Goal: Information Seeking & Learning: Learn about a topic

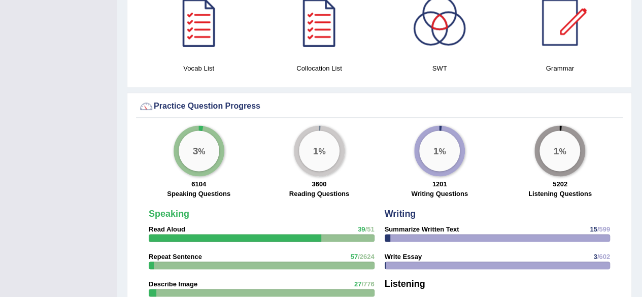
scroll to position [507, 0]
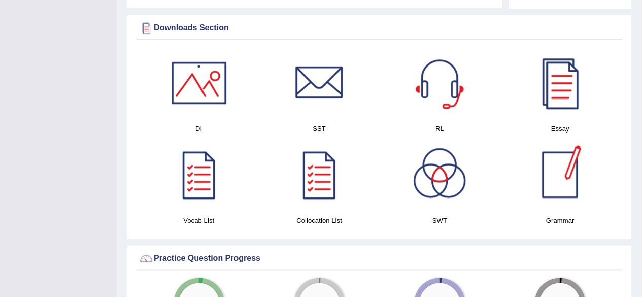
click at [569, 89] on div at bounding box center [559, 82] width 71 height 71
click at [565, 123] on h4 "Essay" at bounding box center [560, 128] width 110 height 11
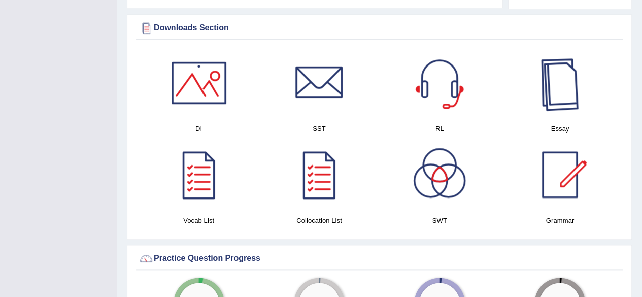
click at [555, 74] on div at bounding box center [559, 82] width 71 height 71
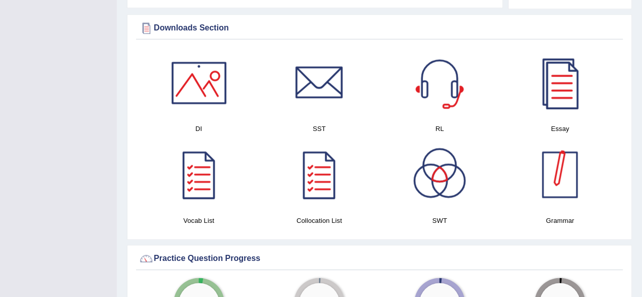
click at [554, 161] on div at bounding box center [559, 174] width 71 height 71
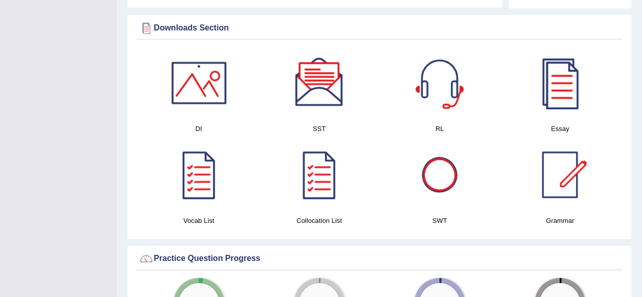
click at [450, 168] on div at bounding box center [439, 174] width 71 height 71
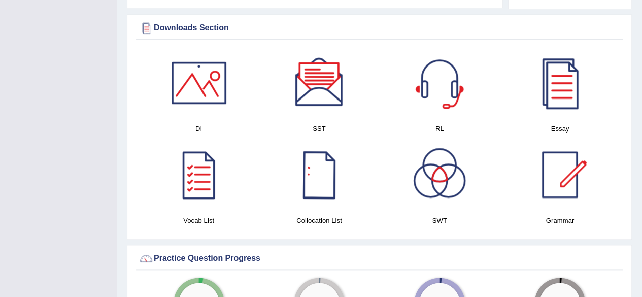
click at [311, 169] on div at bounding box center [319, 174] width 71 height 71
click at [200, 215] on h4 "Vocab List" at bounding box center [199, 220] width 110 height 11
click at [207, 170] on div at bounding box center [198, 174] width 71 height 71
click at [190, 78] on div at bounding box center [198, 82] width 71 height 71
click at [331, 82] on div at bounding box center [319, 82] width 71 height 71
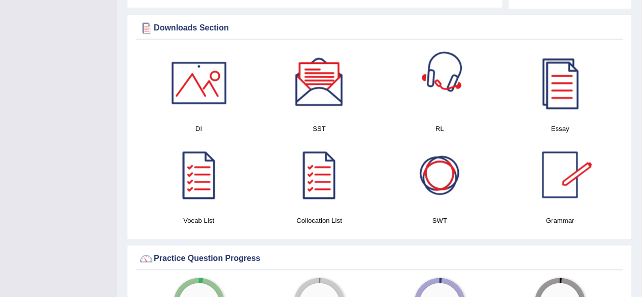
click at [441, 83] on div at bounding box center [439, 82] width 71 height 71
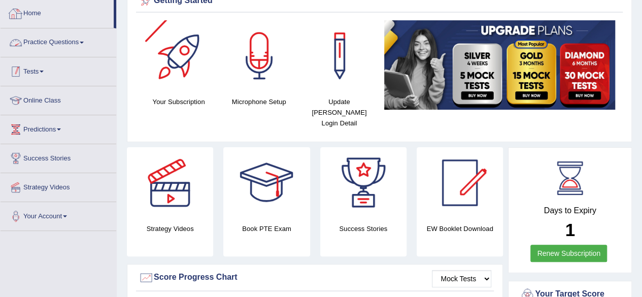
scroll to position [0, 0]
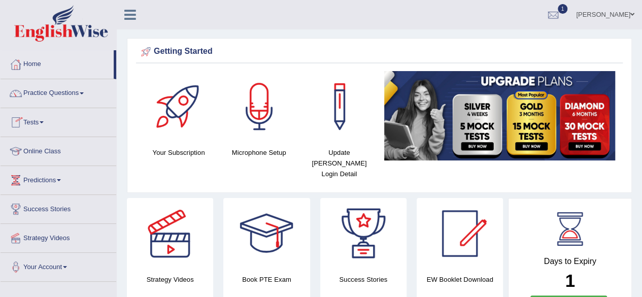
click at [45, 123] on link "Tests" at bounding box center [59, 120] width 116 height 25
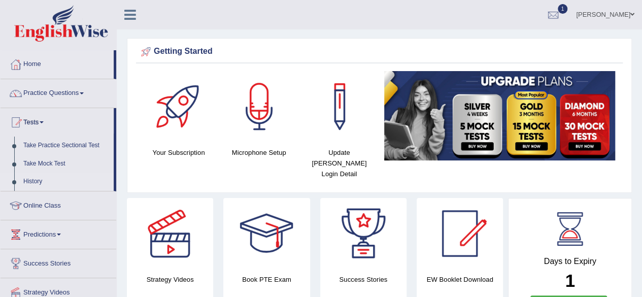
click at [39, 183] on link "History" at bounding box center [66, 182] width 95 height 18
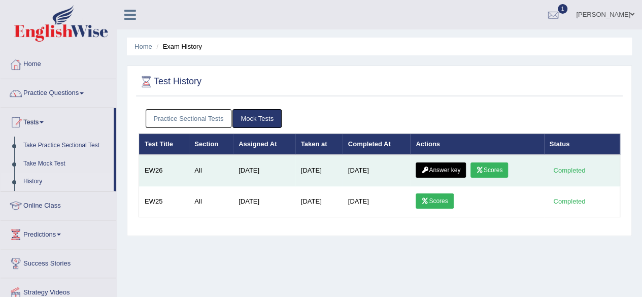
click at [452, 166] on link "Answer key" at bounding box center [441, 169] width 50 height 15
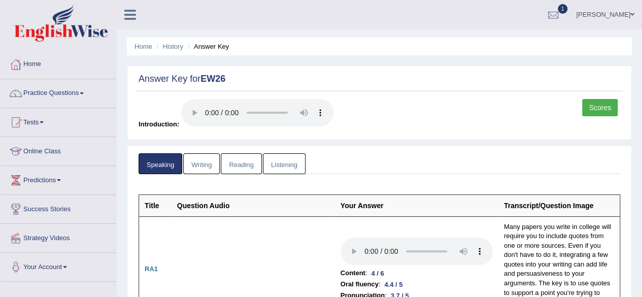
click at [592, 107] on link "Scores" at bounding box center [600, 107] width 36 height 17
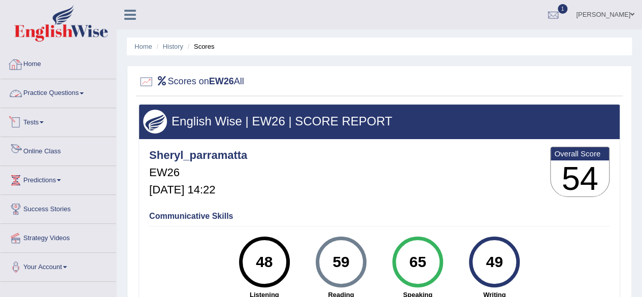
click at [37, 125] on link "Tests" at bounding box center [59, 120] width 116 height 25
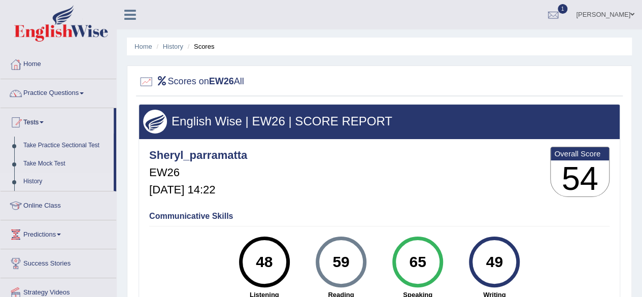
click at [37, 180] on link "History" at bounding box center [66, 182] width 95 height 18
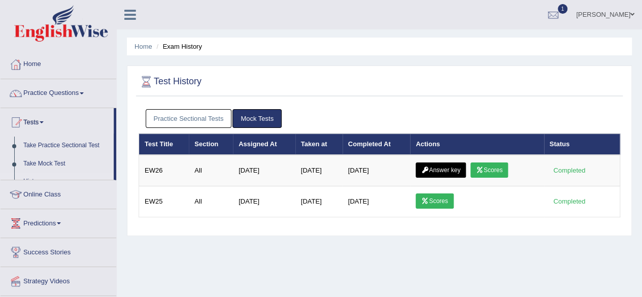
click at [198, 118] on link "Practice Sectional Tests" at bounding box center [189, 118] width 86 height 19
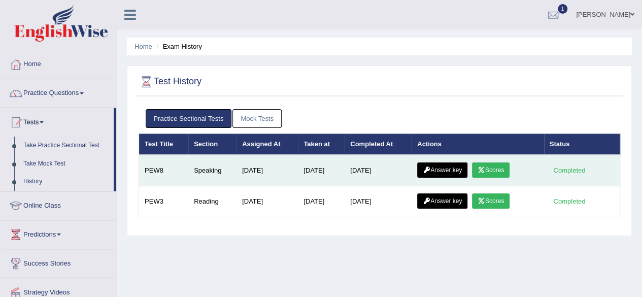
click at [447, 168] on link "Answer key" at bounding box center [442, 169] width 50 height 15
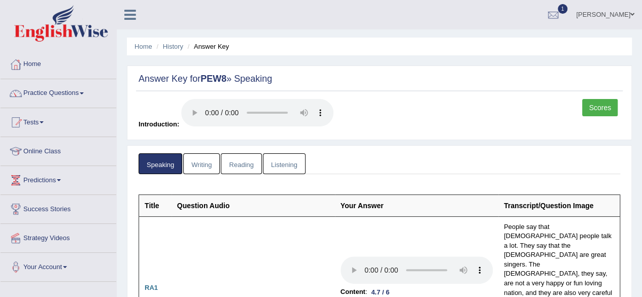
click at [602, 100] on link "Scores" at bounding box center [600, 107] width 36 height 17
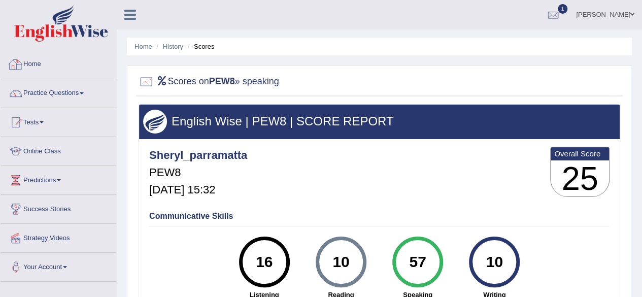
click at [38, 62] on link "Home" at bounding box center [59, 62] width 116 height 25
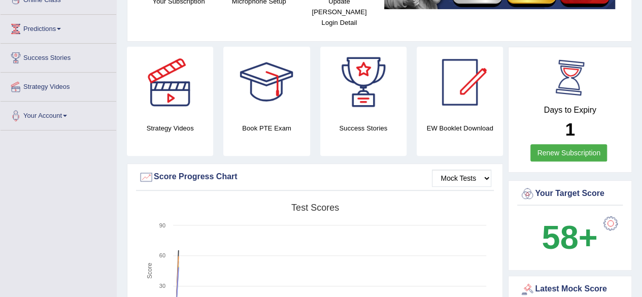
scroll to position [203, 0]
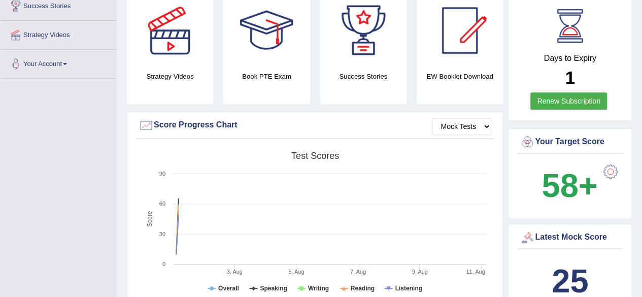
click at [591, 167] on b "58+" at bounding box center [569, 185] width 56 height 37
click at [603, 161] on div at bounding box center [610, 171] width 20 height 20
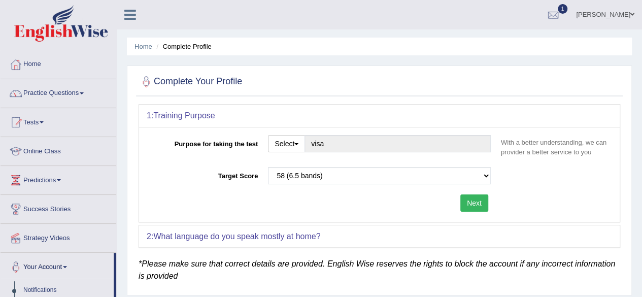
click at [35, 62] on link "Home" at bounding box center [59, 62] width 116 height 25
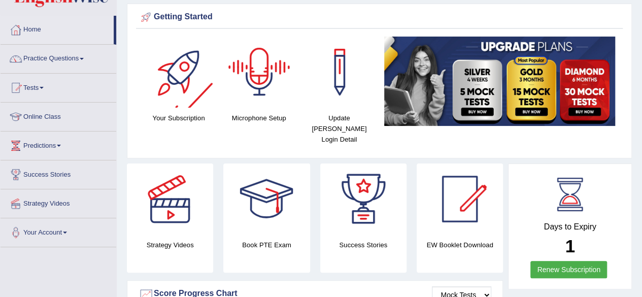
scroll to position [51, 0]
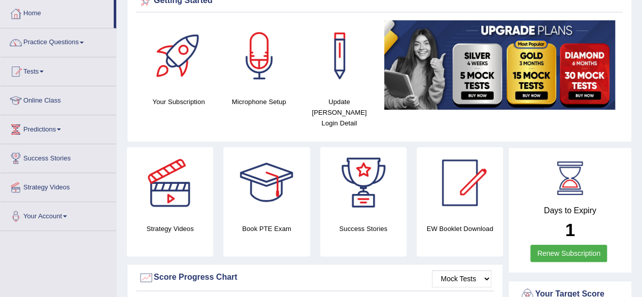
click at [556, 245] on link "Renew Subscription" at bounding box center [568, 253] width 77 height 17
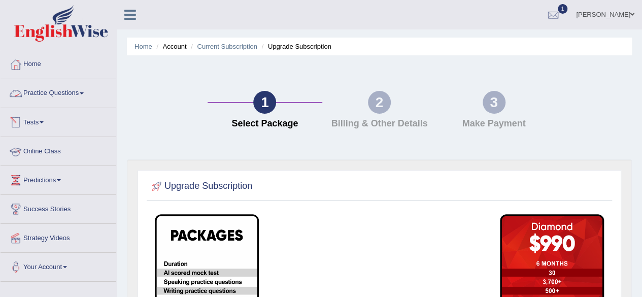
click at [73, 88] on link "Practice Questions" at bounding box center [59, 91] width 116 height 25
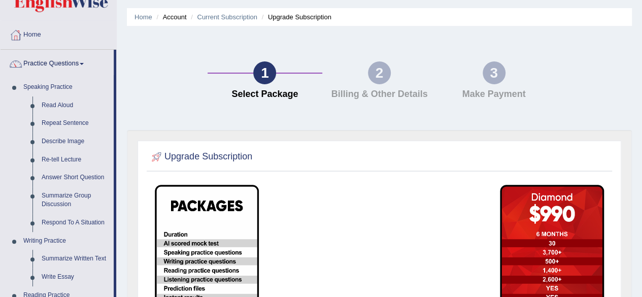
scroll to position [51, 0]
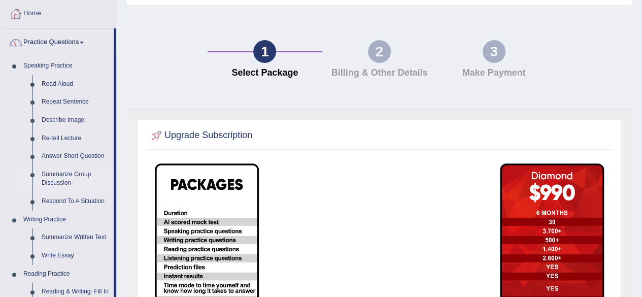
click at [67, 180] on link "Summarize Group Discussion" at bounding box center [75, 178] width 77 height 27
